Goal: Check status: Check status

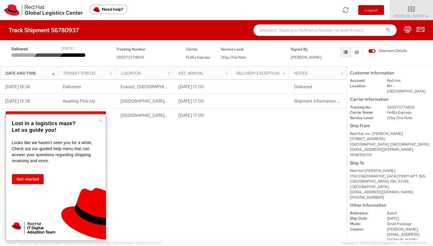
click at [98, 120] on div "× Lost in a logistics maze? Let us guide you! Looks like we haven't seen you fo…" at bounding box center [56, 177] width 100 height 126
click at [99, 121] on button "×" at bounding box center [100, 120] width 3 height 6
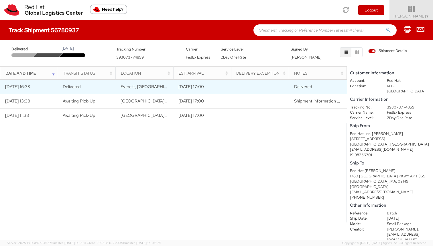
click at [77, 89] on span "Delivered" at bounding box center [72, 87] width 18 height 6
click at [304, 87] on span "Delivered" at bounding box center [303, 87] width 18 height 6
click at [30, 88] on td "[DATE] 16:38" at bounding box center [29, 87] width 58 height 14
drag, startPoint x: 56, startPoint y: 88, endPoint x: 96, endPoint y: 88, distance: 39.6
click at [96, 88] on tr "[DATE] 16:38 Delivered [GEOGRAPHIC_DATA], [GEOGRAPHIC_DATA], [GEOGRAPHIC_DATA] …" at bounding box center [173, 87] width 347 height 14
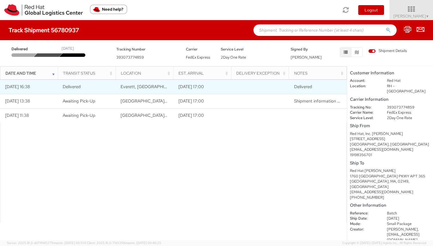
click at [96, 88] on td "Delivered" at bounding box center [87, 87] width 58 height 14
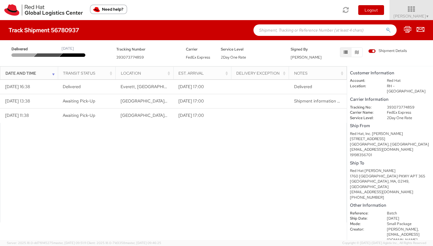
drag, startPoint x: 347, startPoint y: 173, endPoint x: 377, endPoint y: 177, distance: 29.9
click at [350, 173] on shipment-details "Customer Information Account: Red Hat Location: RH - [GEOGRAPHIC_DATA] Carrier …" at bounding box center [390, 152] width 86 height 173
click at [376, 179] on div "[GEOGRAPHIC_DATA], MA, 02149, [GEOGRAPHIC_DATA]" at bounding box center [390, 184] width 80 height 11
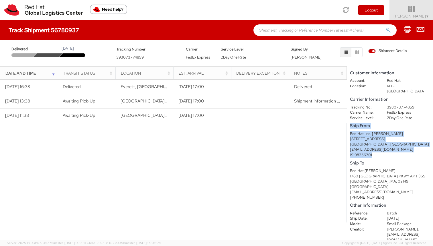
drag, startPoint x: 373, startPoint y: 150, endPoint x: 348, endPoint y: 120, distance: 39.3
click at [348, 120] on shipment-details "Customer Information Account: Red Hat Location: RH - [GEOGRAPHIC_DATA] Carrier …" at bounding box center [390, 152] width 86 height 173
drag, startPoint x: 373, startPoint y: 148, endPoint x: 352, endPoint y: 115, distance: 39.8
click at [352, 115] on shipment-details "Customer Information Account: Red Hat Location: RH - [GEOGRAPHIC_DATA] Carrier …" at bounding box center [390, 152] width 86 height 173
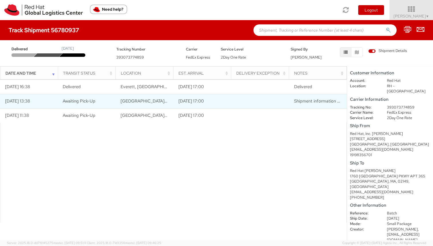
click at [201, 103] on td "[DATE] 17:00" at bounding box center [202, 101] width 58 height 14
click at [319, 102] on span "Shipment information sent to FedEx" at bounding box center [329, 101] width 70 height 6
click at [60, 106] on td "Awaiting Pick-Up" at bounding box center [87, 101] width 58 height 14
